Goal: Check status: Check status

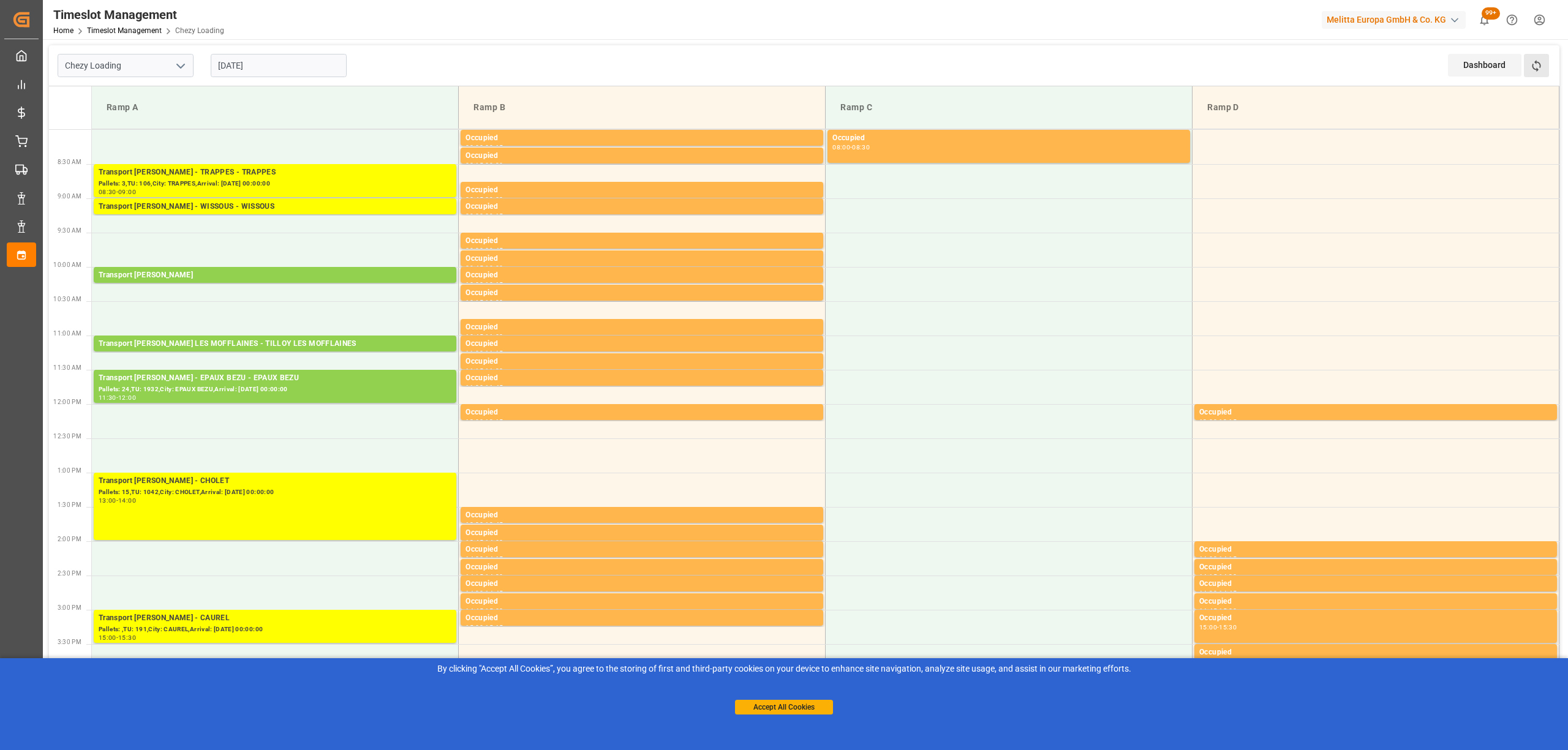
click at [1548, 66] on button "Refresh Time Slots" at bounding box center [1536, 65] width 25 height 23
